Goal: Transaction & Acquisition: Purchase product/service

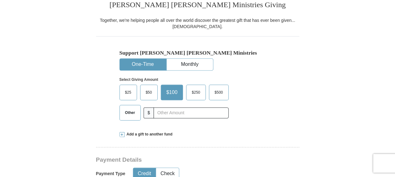
scroll to position [163, 0]
click at [161, 112] on input "text" at bounding box center [191, 113] width 75 height 11
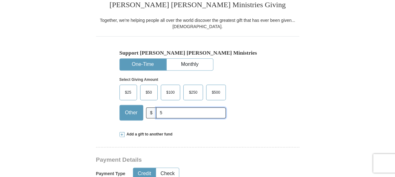
type input "5"
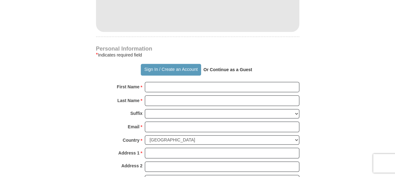
scroll to position [423, 0]
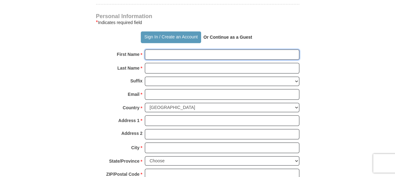
click at [211, 54] on input "First Name *" at bounding box center [222, 54] width 155 height 11
type input "LaDonald"
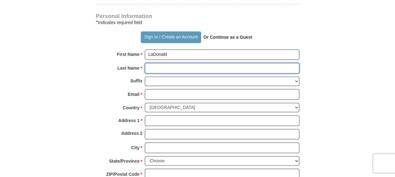
type input "[PERSON_NAME]"
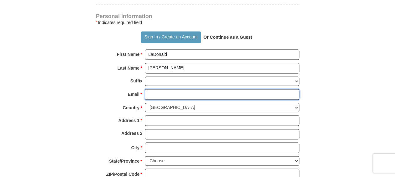
type input "[EMAIL_ADDRESS][DOMAIN_NAME]"
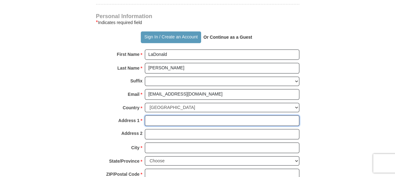
type input "[STREET_ADDRESS]"
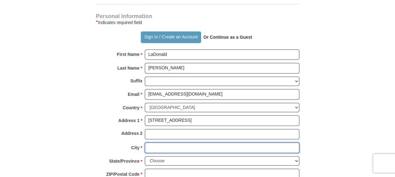
type input "Monroe"
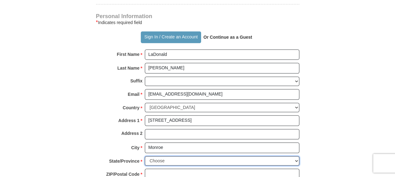
select select "LA"
type input "71203"
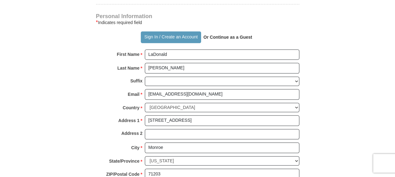
type input "3186143092"
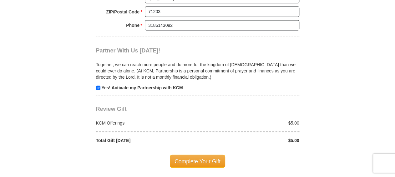
scroll to position [618, 0]
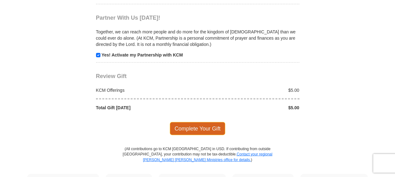
click at [198, 123] on span "Complete Your Gift" at bounding box center [197, 128] width 55 height 13
